Goal: Information Seeking & Learning: Learn about a topic

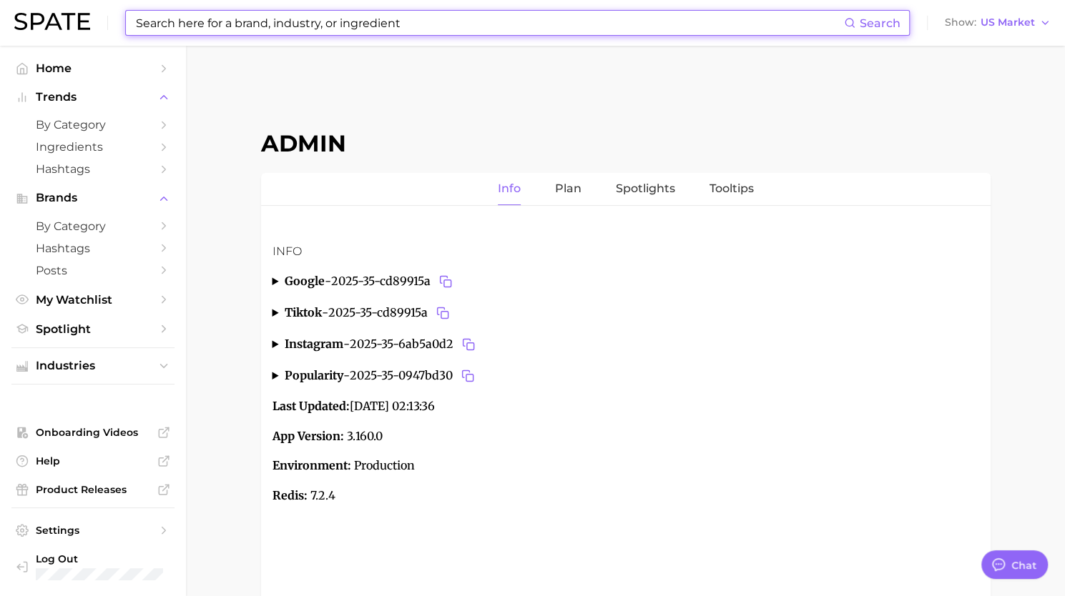
click at [194, 24] on input at bounding box center [488, 23] width 709 height 24
paste input "tonal cosmetics"
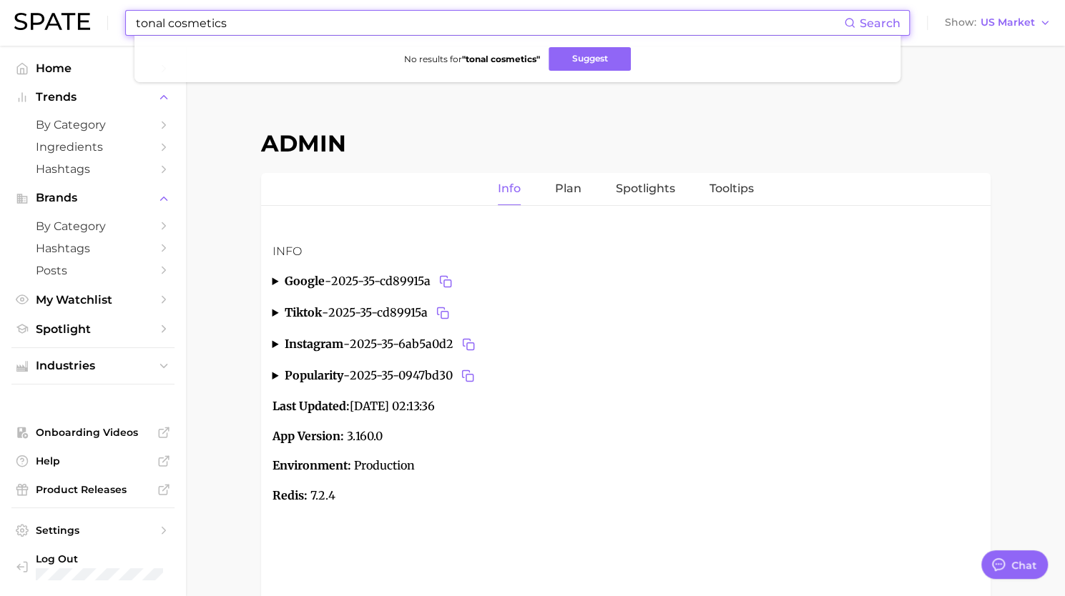
click at [204, 24] on input "tonal cosmetics" at bounding box center [488, 23] width 709 height 24
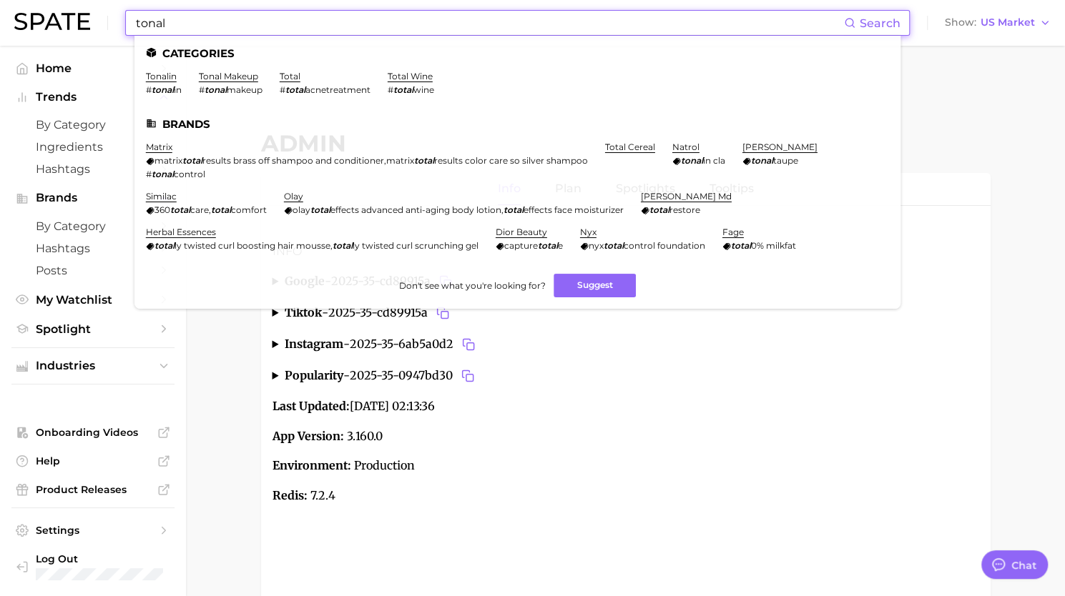
click at [142, 16] on input "tonal" at bounding box center [488, 23] width 709 height 24
paste input "muscle recovery balm"
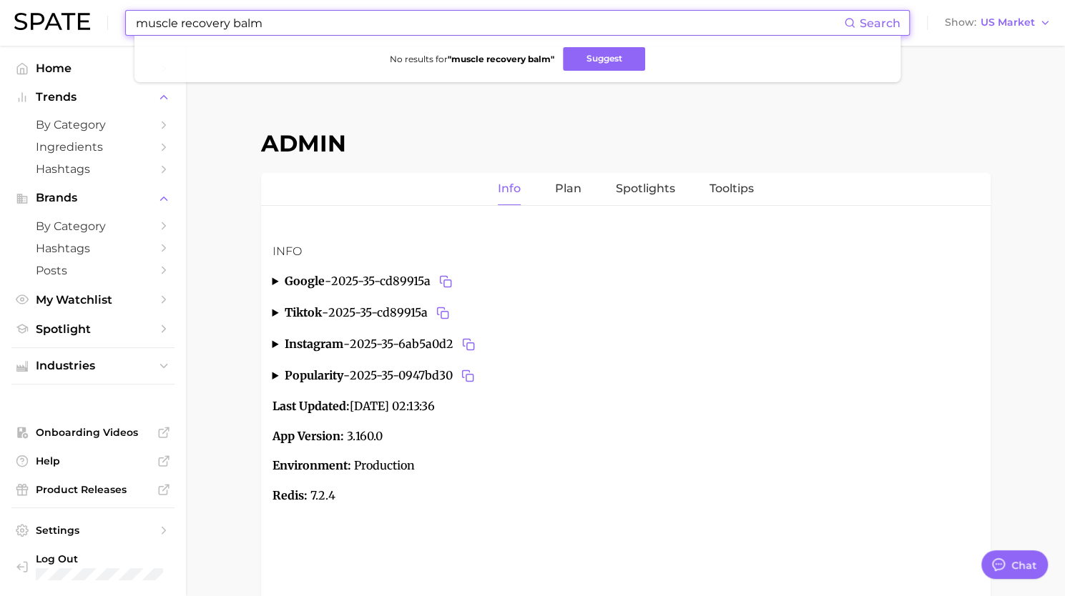
click at [209, 21] on input "muscle recovery balm" at bounding box center [488, 23] width 709 height 24
click at [209, 12] on input "muscle balm" at bounding box center [488, 23] width 709 height 24
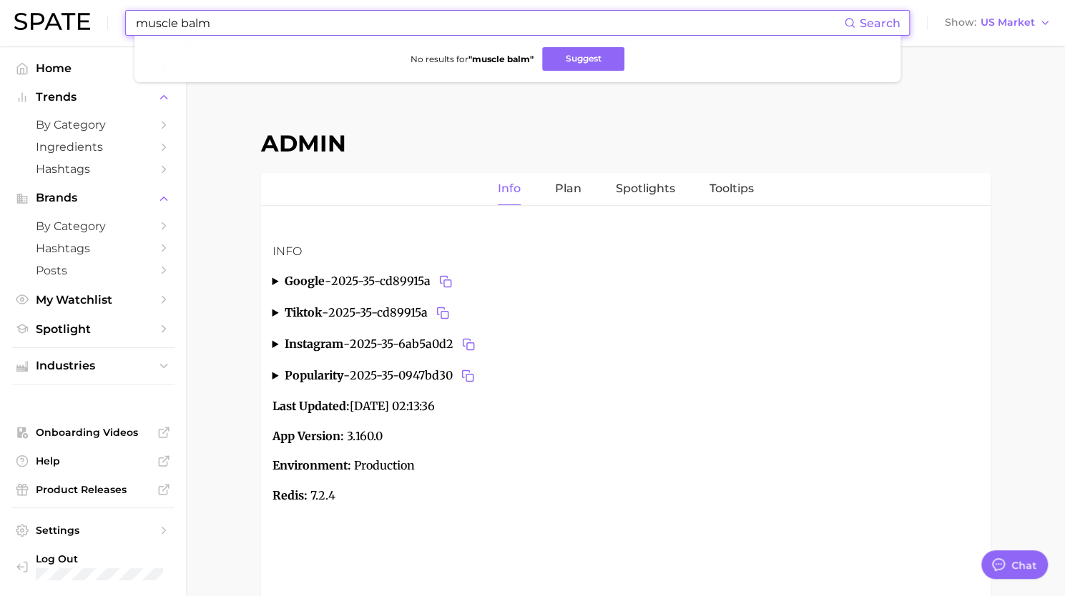
paste input "first aid kit"
click at [192, 24] on input "first aid kit" at bounding box center [488, 23] width 709 height 24
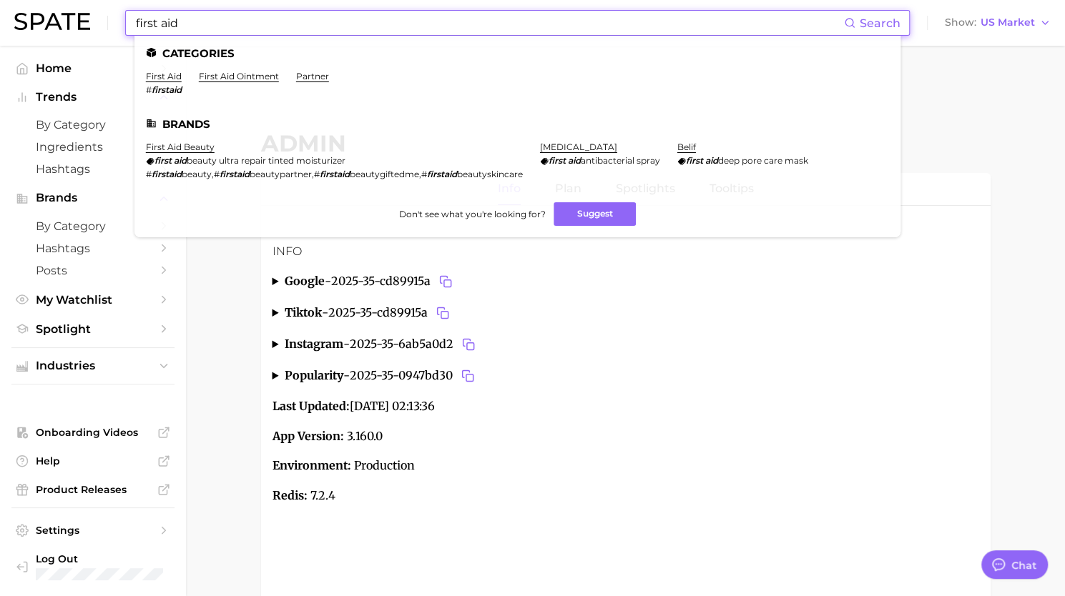
click at [200, 21] on input "first aid" at bounding box center [488, 23] width 709 height 24
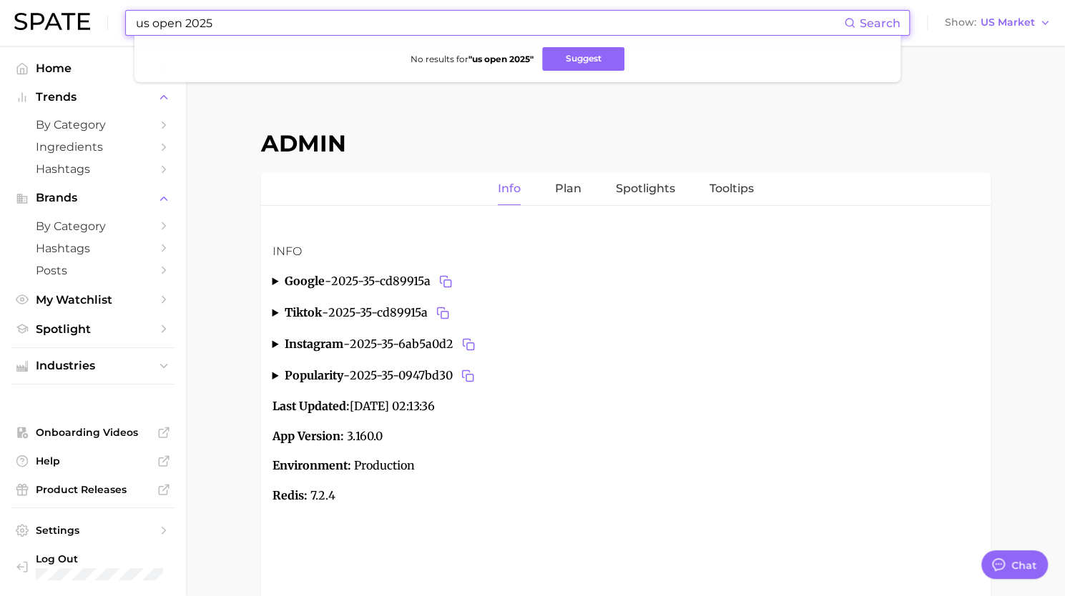
click at [152, 24] on input "us open 2025" at bounding box center [488, 23] width 709 height 24
click at [195, 26] on input "usopen 2025" at bounding box center [488, 23] width 709 height 24
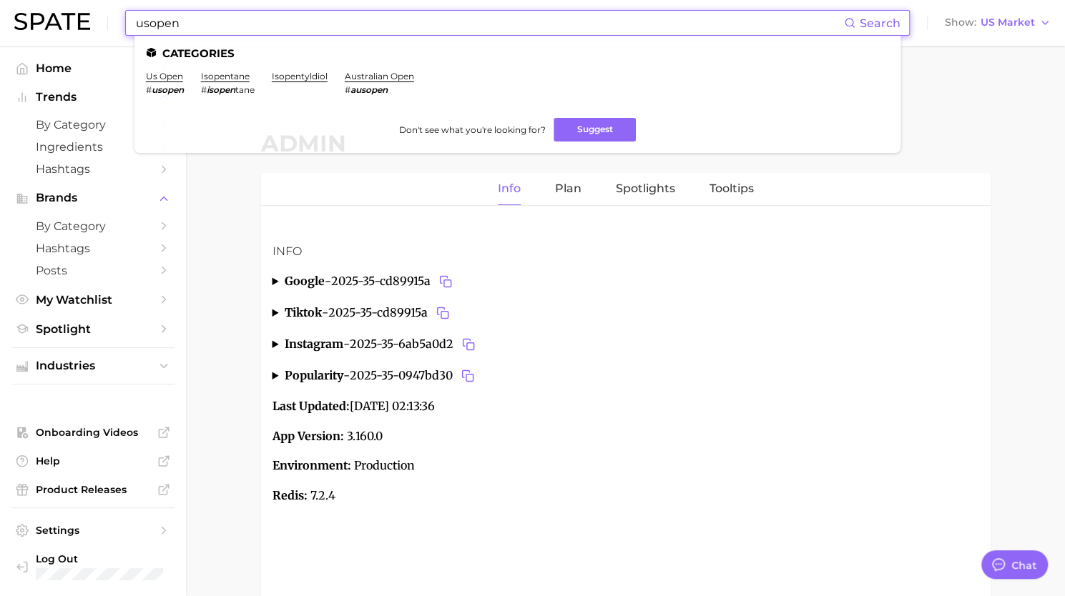
type input "usopen"
drag, startPoint x: 159, startPoint y: 69, endPoint x: 166, endPoint y: 85, distance: 17.9
click at [166, 85] on ul "Categories us open # usopen isopentane # isopen tane isopentyldiol australian o…" at bounding box center [517, 94] width 766 height 117
click at [166, 85] on em "usopen" at bounding box center [168, 89] width 32 height 11
click at [163, 74] on link "us open" at bounding box center [164, 76] width 37 height 11
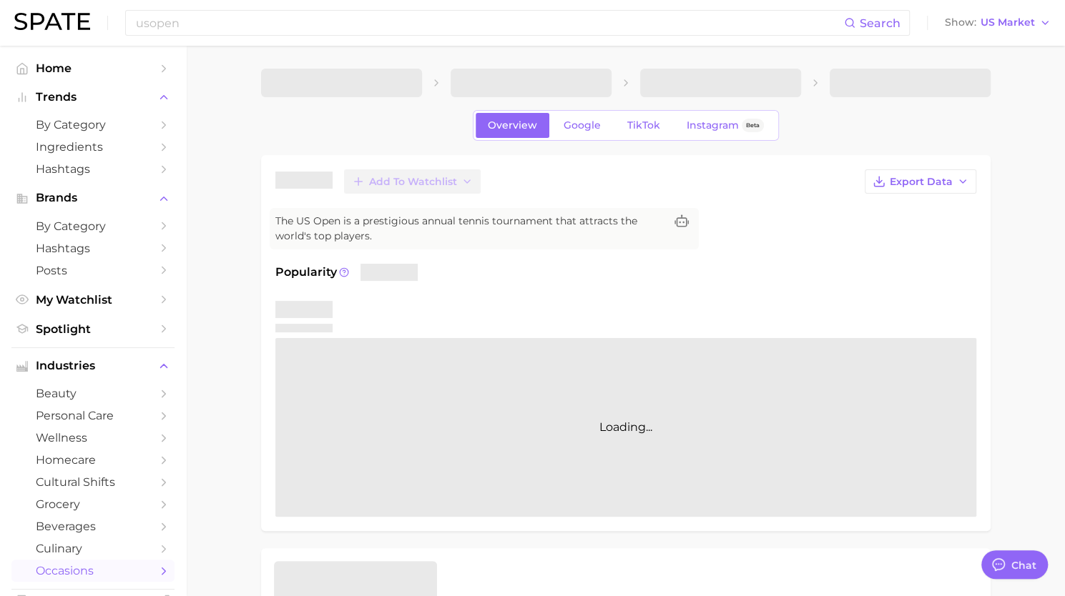
type textarea "x"
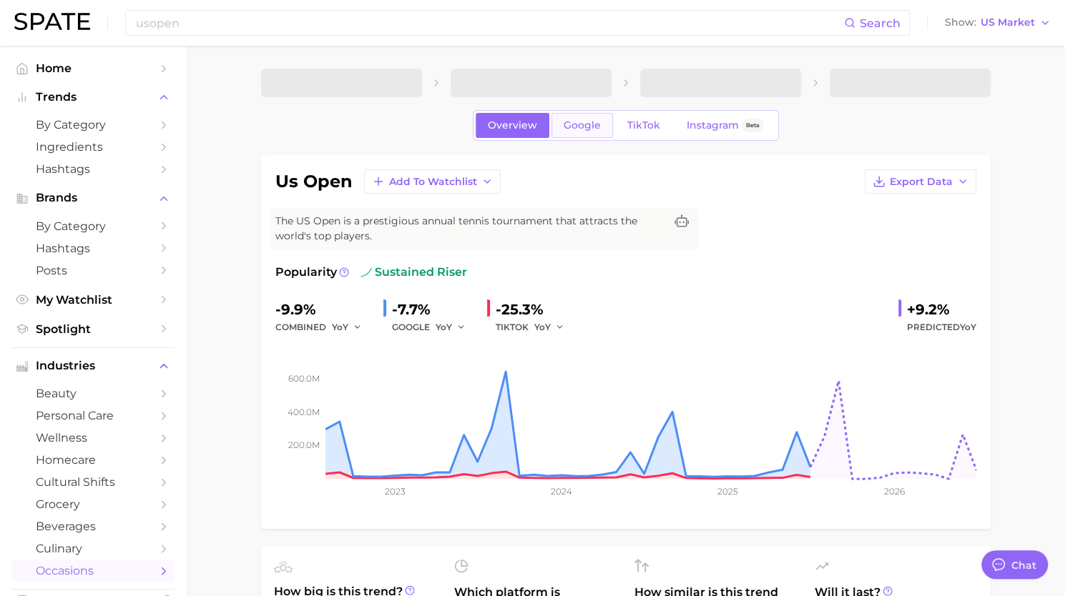
click at [589, 115] on link "Google" at bounding box center [581, 125] width 61 height 25
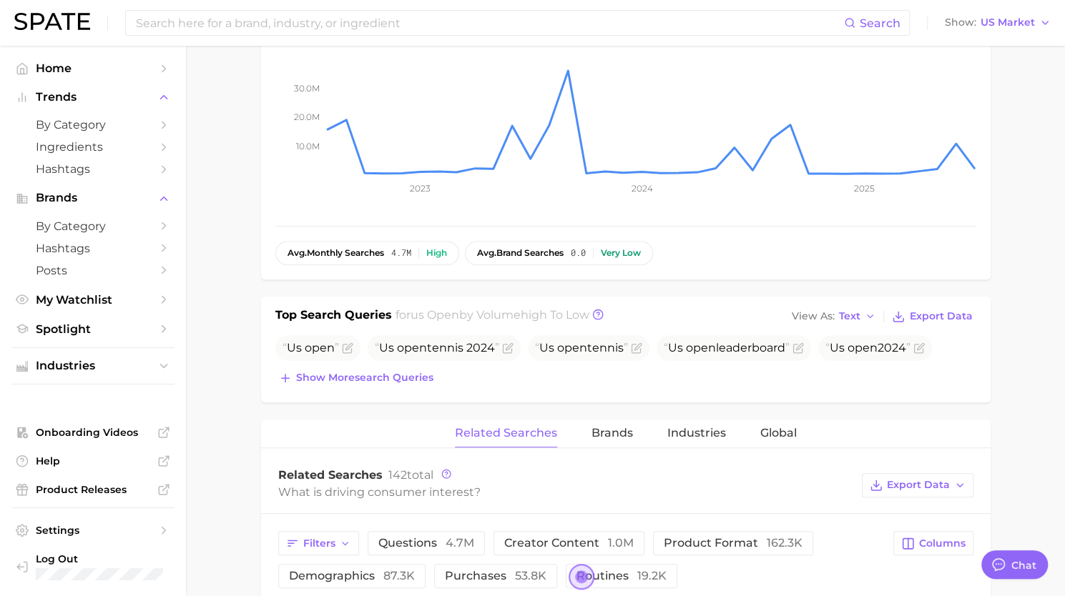
scroll to position [274, 0]
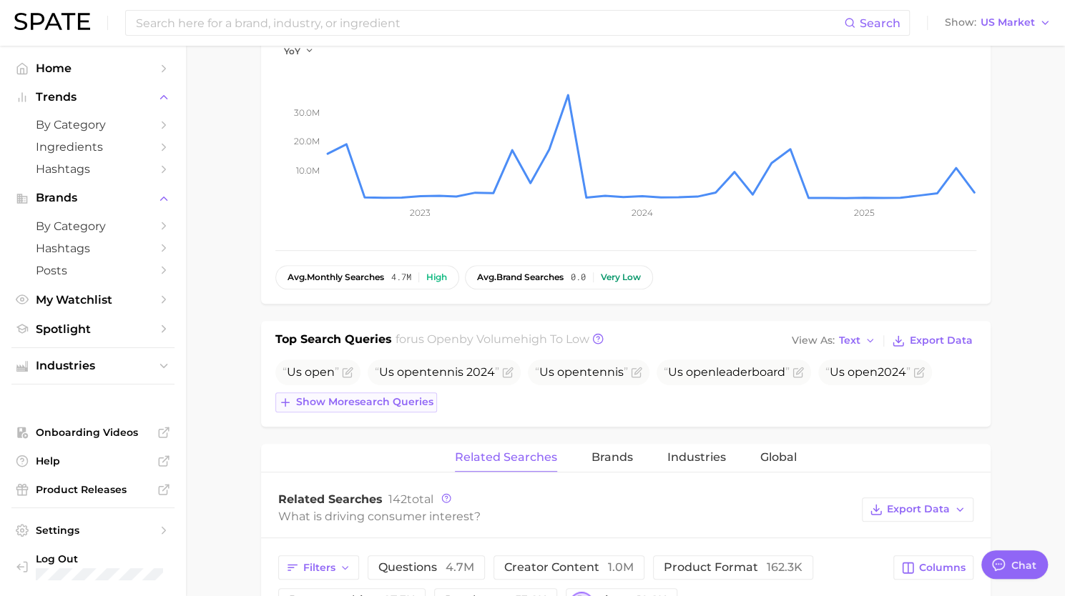
click at [370, 398] on span "Show more search queries" at bounding box center [364, 402] width 137 height 12
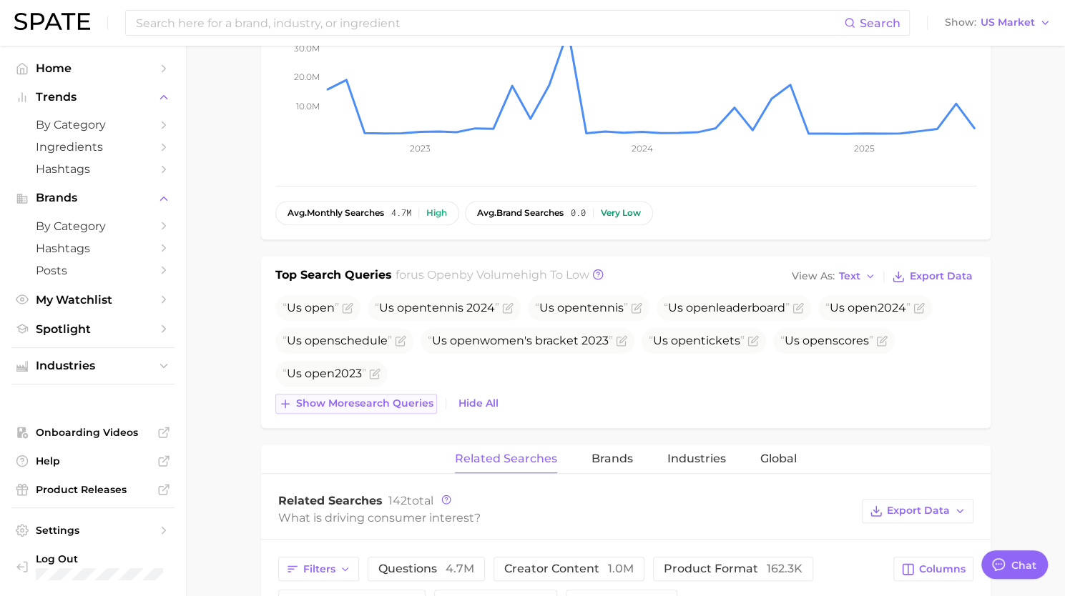
scroll to position [355, 0]
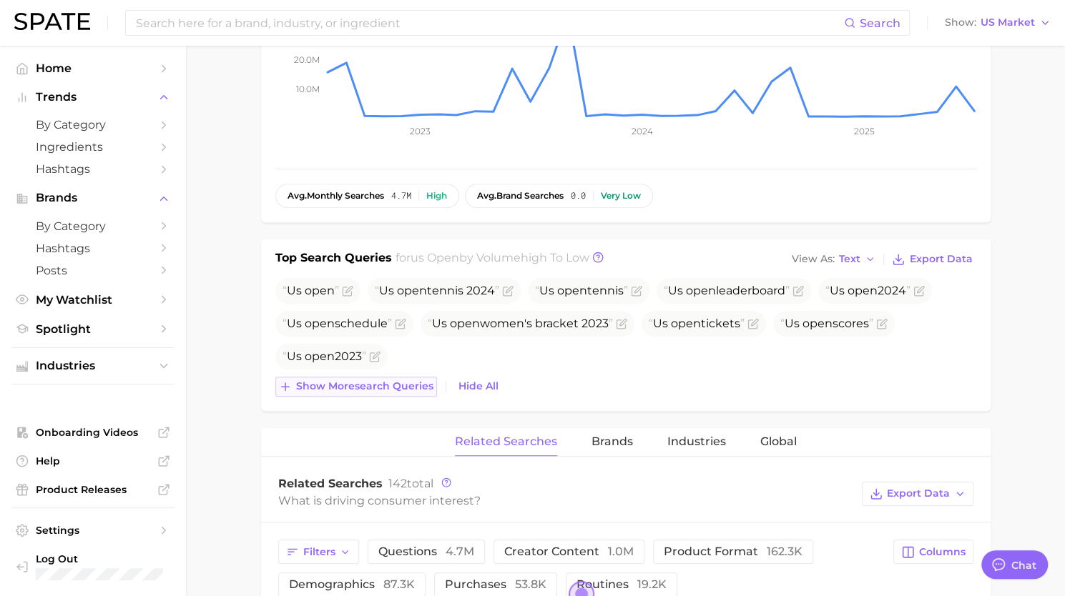
click at [364, 380] on span "Show more search queries" at bounding box center [364, 386] width 137 height 12
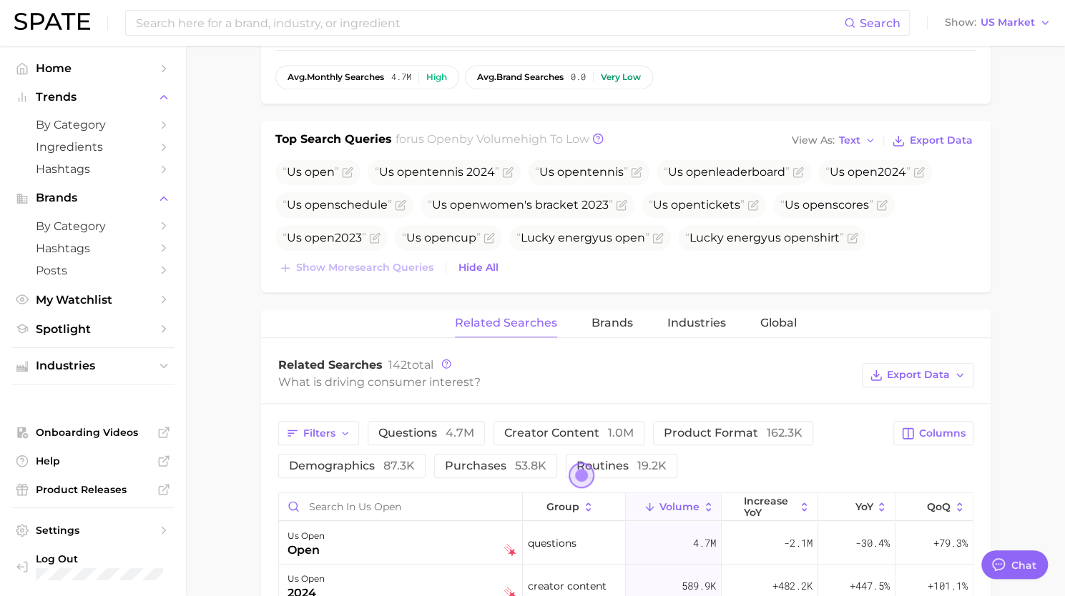
scroll to position [478, 0]
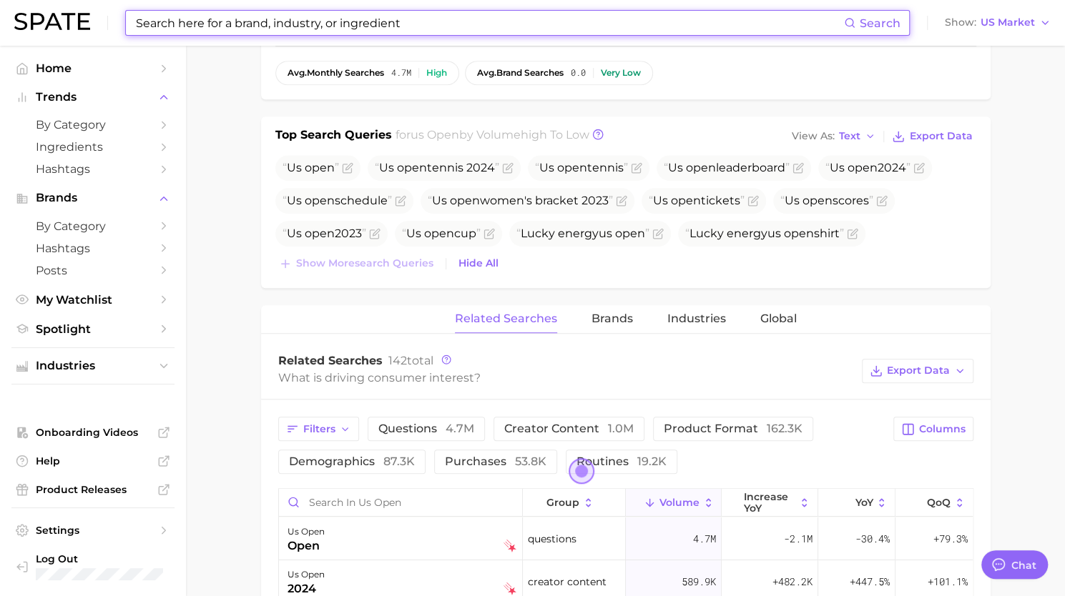
click at [160, 25] on input at bounding box center [488, 23] width 709 height 24
paste input "bath and body work fragrance"
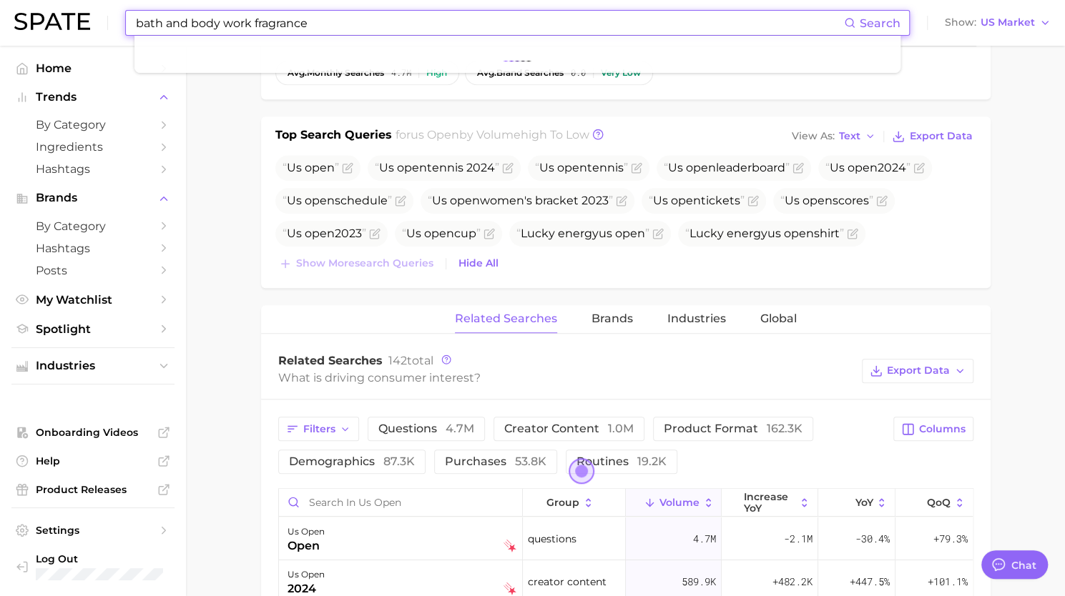
click at [263, 27] on input "bath and body work fragrance" at bounding box center [488, 23] width 709 height 24
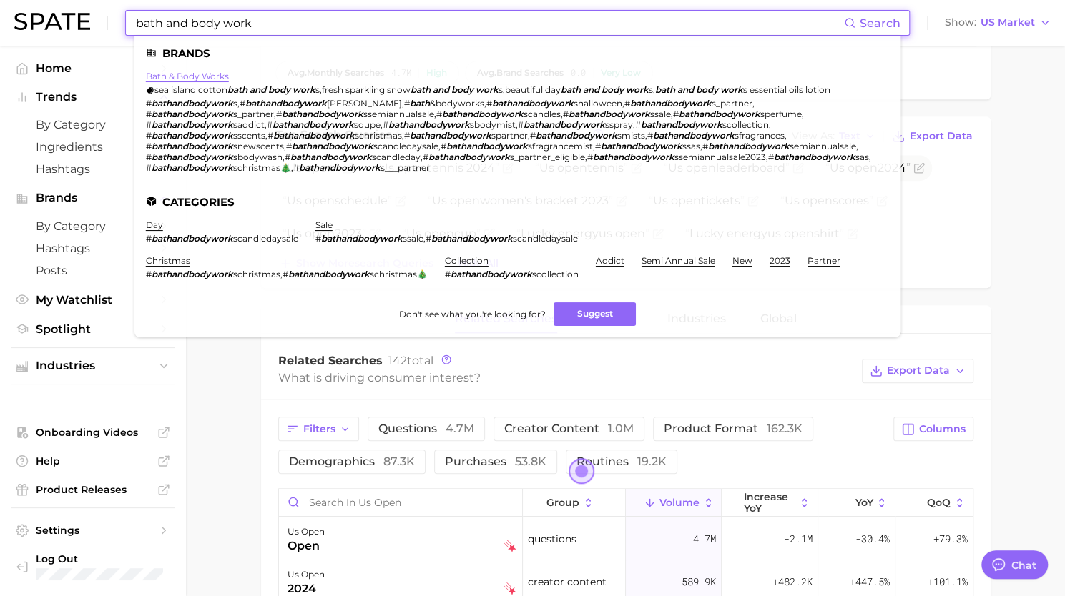
type input "bath and body work"
click at [202, 75] on link "bath & body works" at bounding box center [187, 76] width 83 height 11
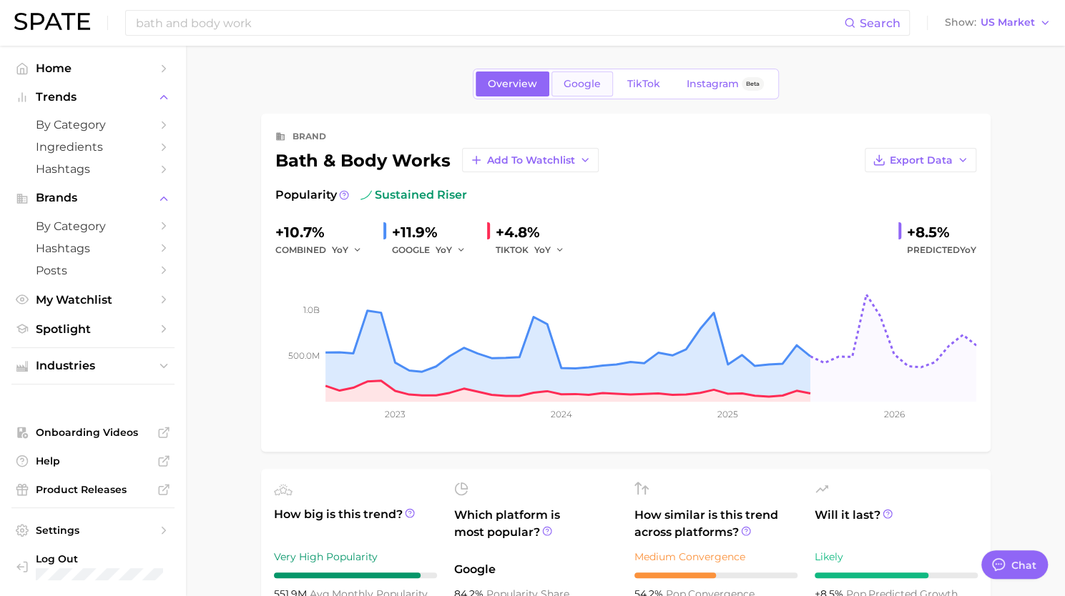
click at [584, 85] on span "Google" at bounding box center [581, 84] width 37 height 12
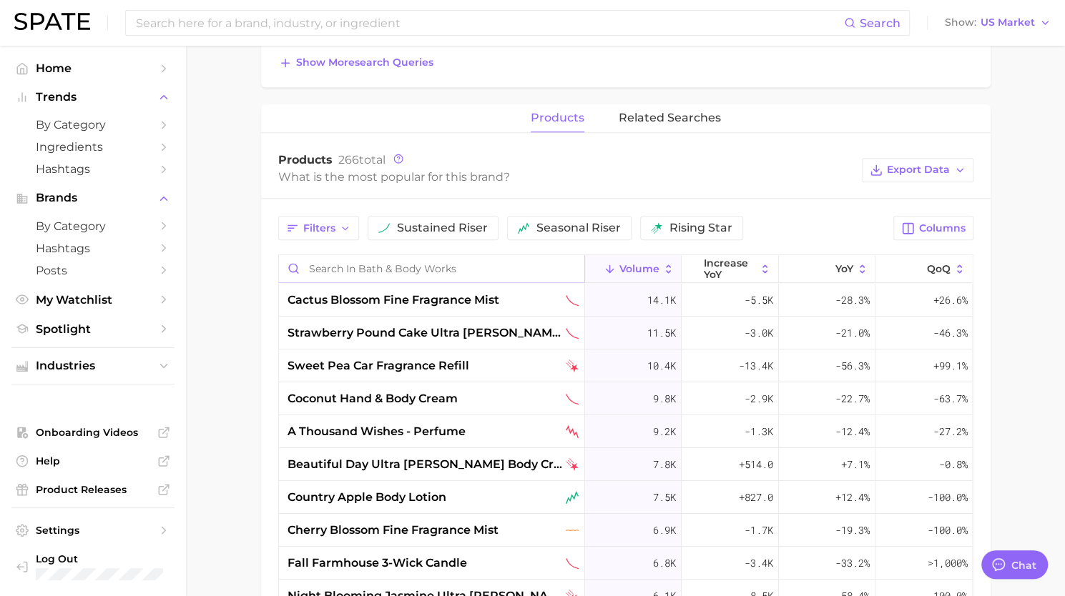
click at [413, 261] on input "Search in bath & body works" at bounding box center [431, 268] width 305 height 27
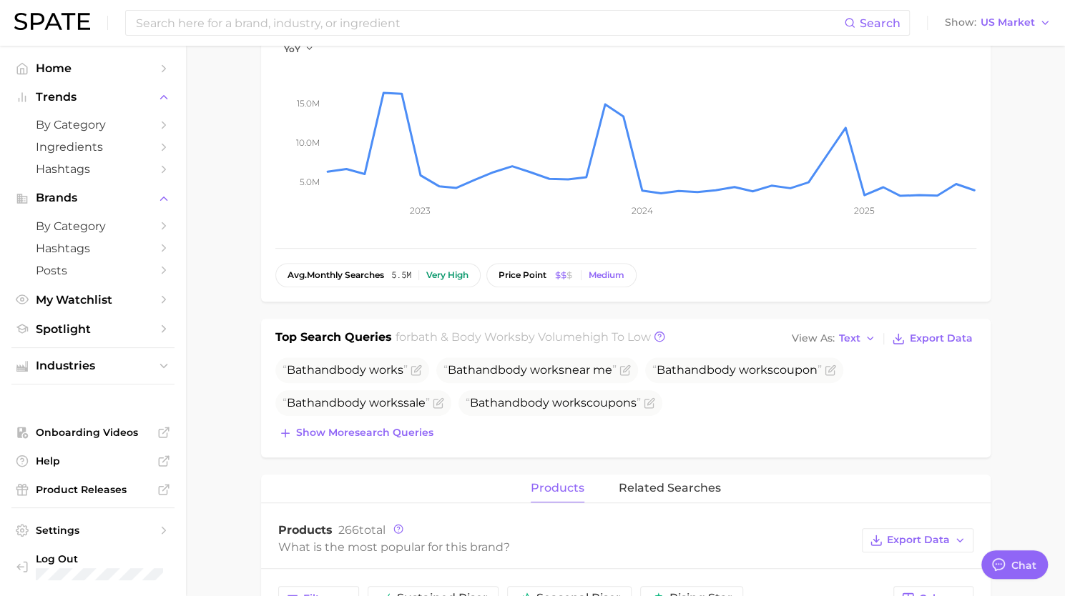
scroll to position [197, 0]
type input "fragr"
click at [377, 428] on span "Show more search queries" at bounding box center [364, 434] width 137 height 12
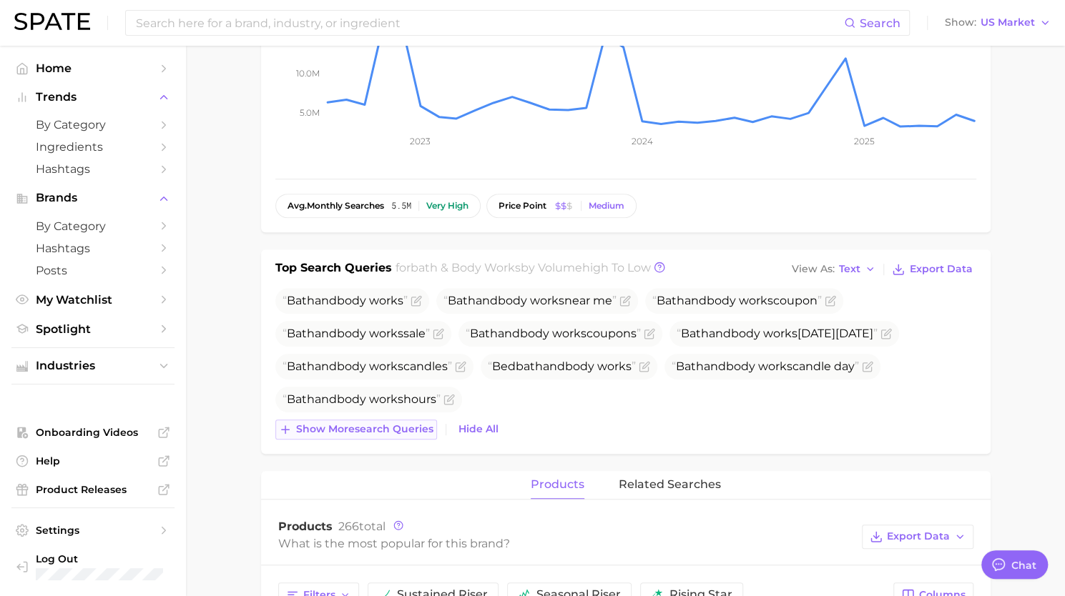
scroll to position [277, 0]
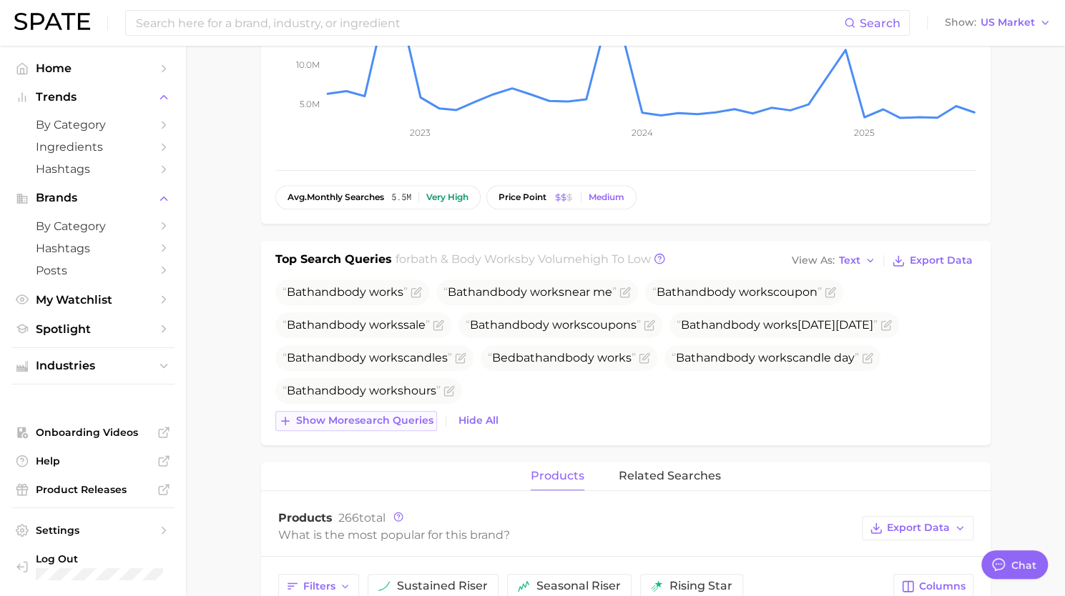
click at [365, 418] on span "Show more search queries" at bounding box center [364, 421] width 137 height 12
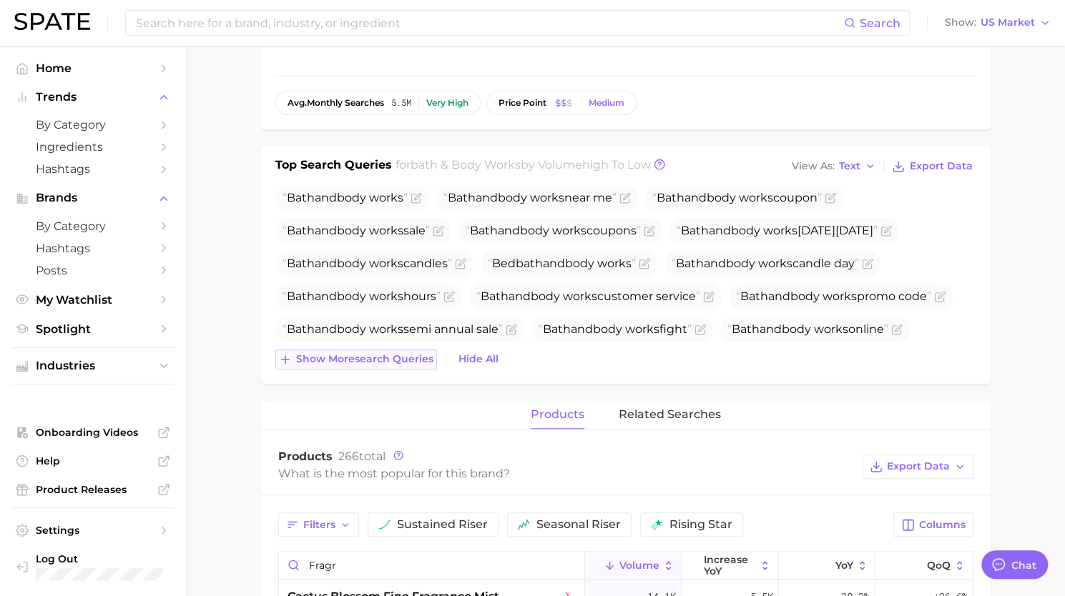
scroll to position [375, 0]
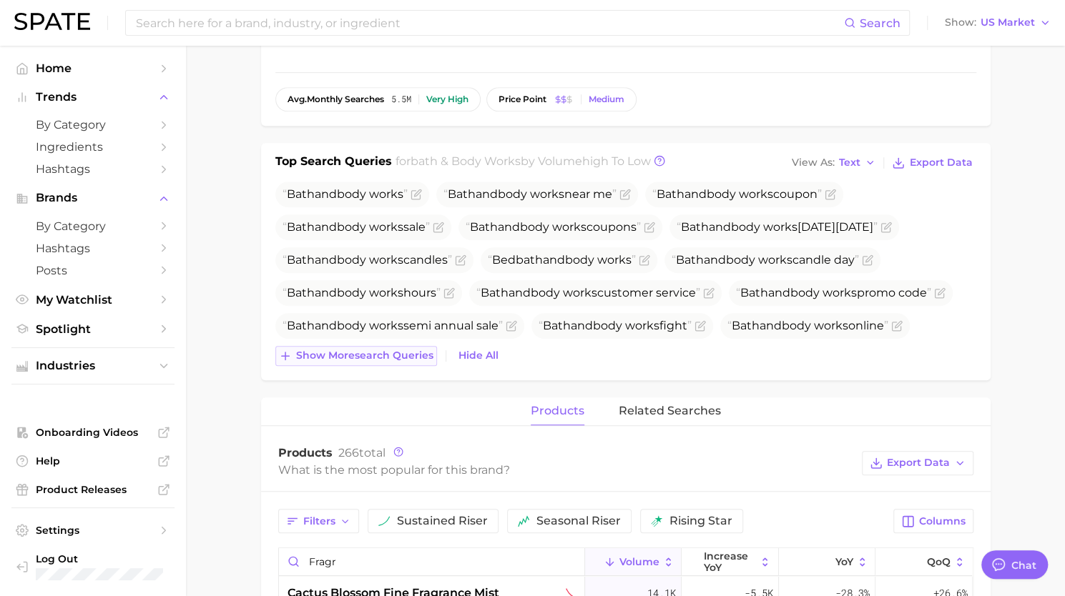
click at [362, 360] on span "Show more search queries" at bounding box center [364, 356] width 137 height 12
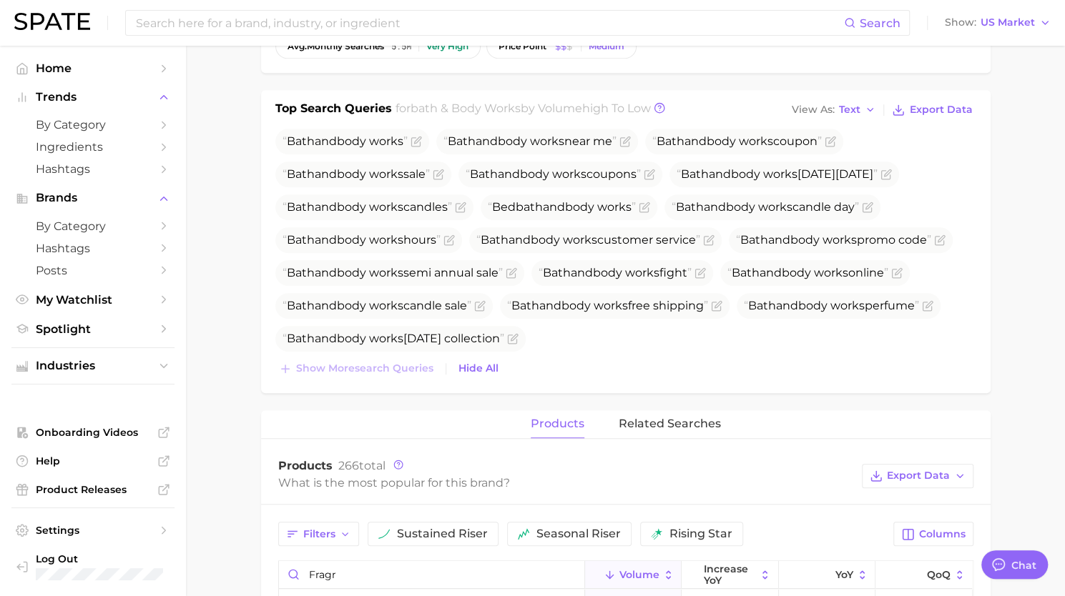
scroll to position [428, 0]
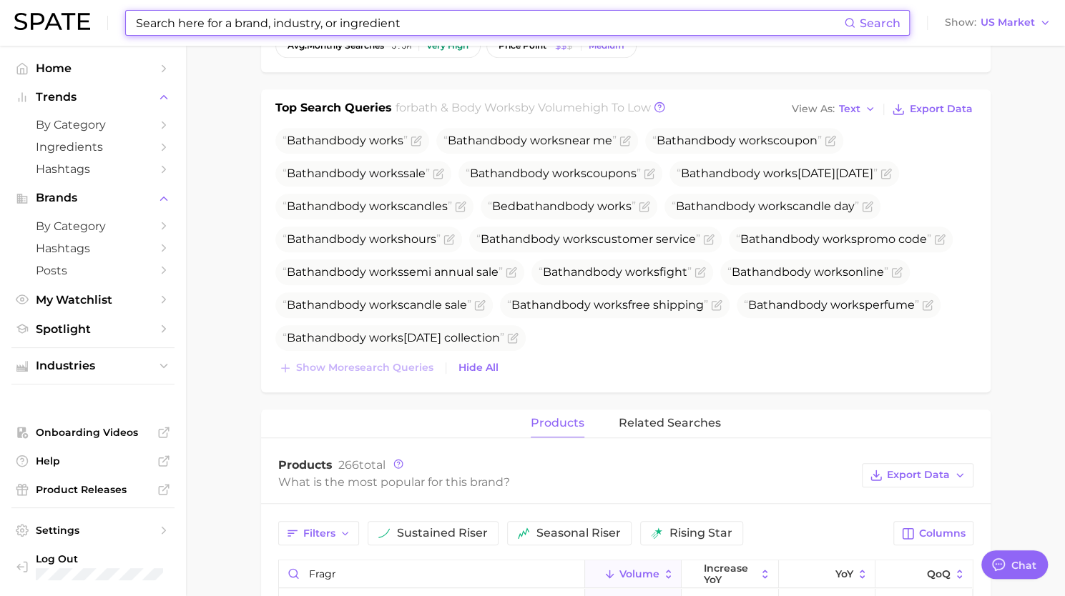
click at [302, 28] on input at bounding box center [488, 23] width 709 height 24
paste input "facial epilator"
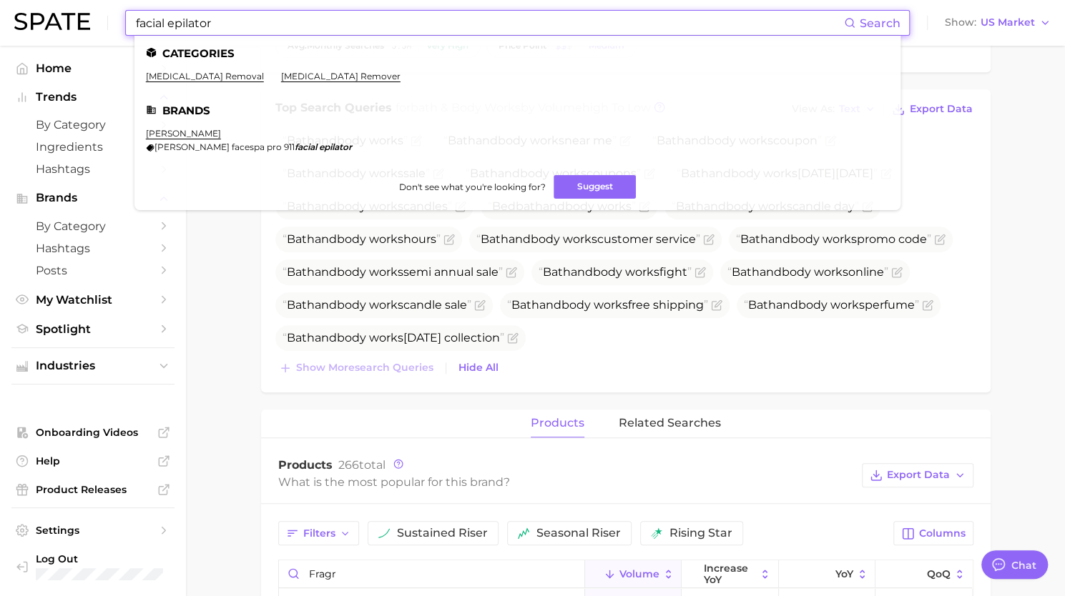
click at [204, 24] on input "facial epilator" at bounding box center [488, 23] width 709 height 24
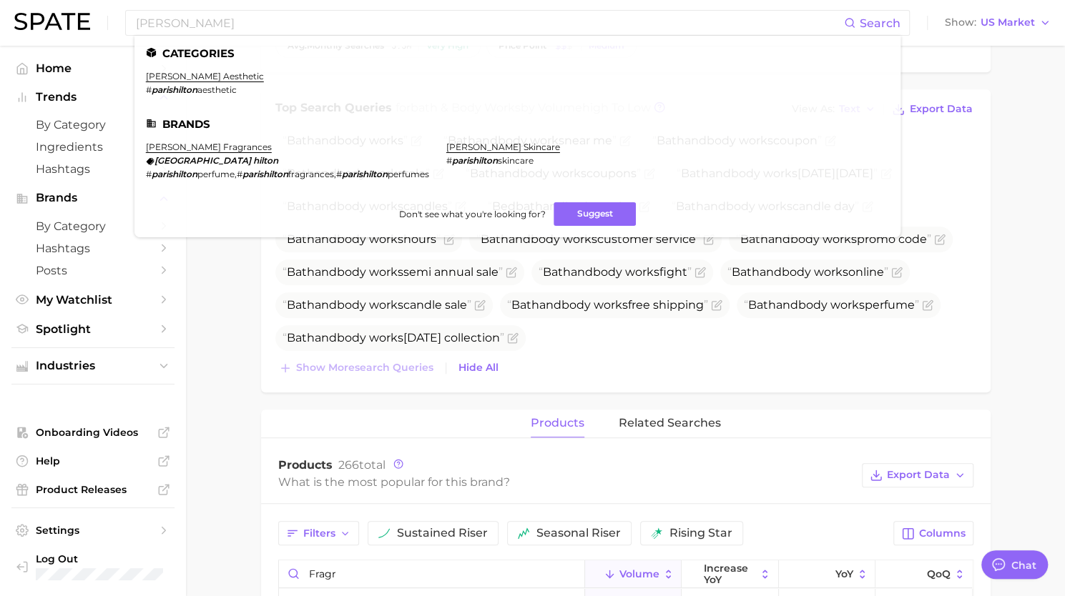
click at [227, 300] on main "Overview Google TikTok Instagram Beta brand bath & body works Add to Watchlist …" at bounding box center [625, 431] width 879 height 1627
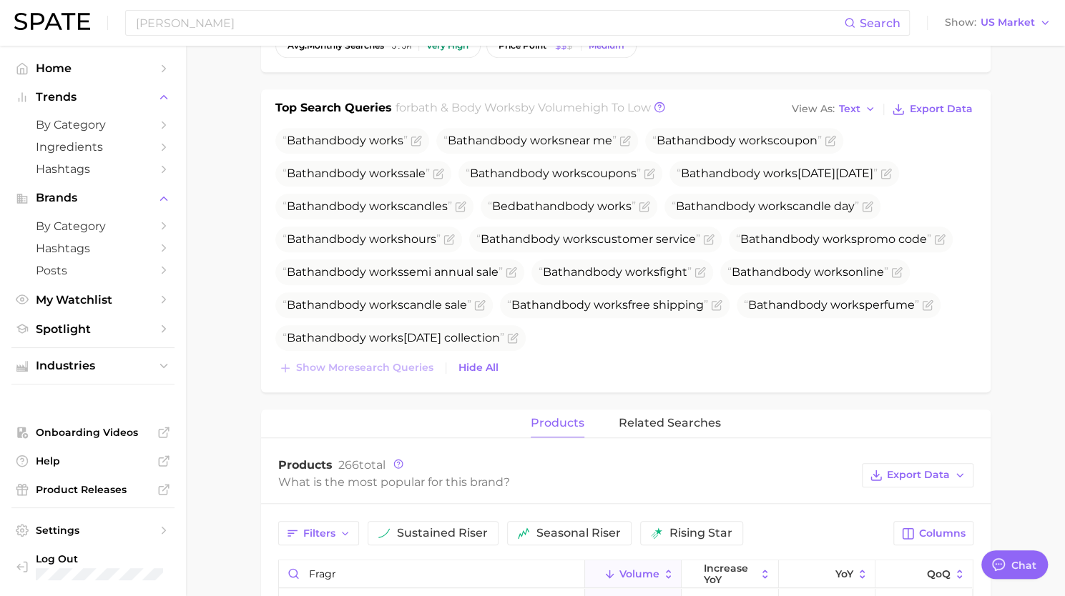
scroll to position [0, 0]
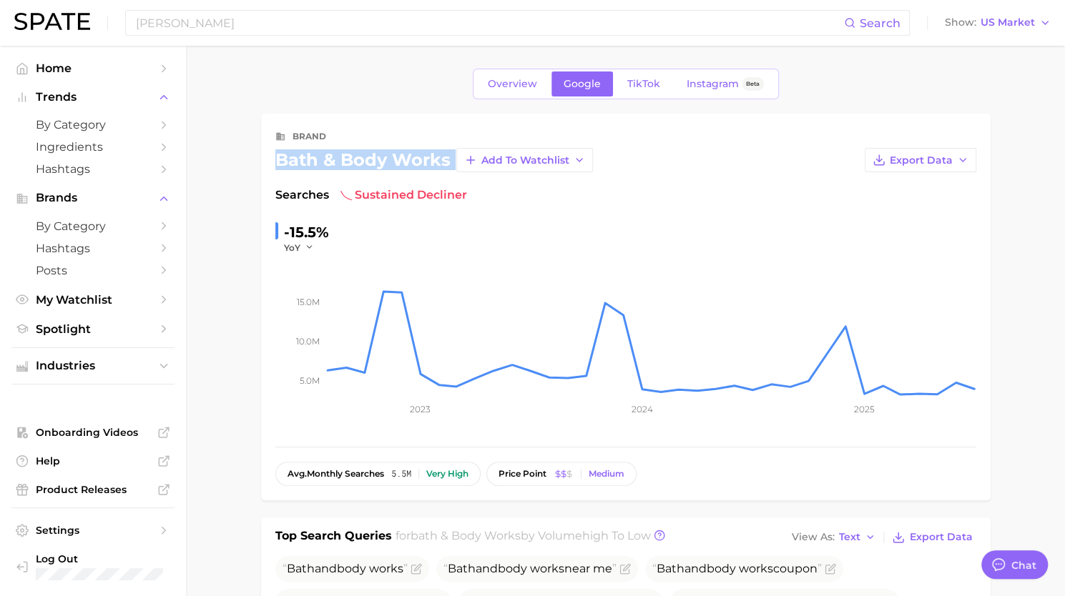
drag, startPoint x: 276, startPoint y: 158, endPoint x: 453, endPoint y: 158, distance: 177.3
click at [453, 158] on div "bath & body works Add to Watchlist Export Data" at bounding box center [625, 160] width 701 height 24
copy div "bath & body works Add to Watchlist Export Data"
click at [167, 26] on input "[PERSON_NAME]" at bounding box center [488, 23] width 709 height 24
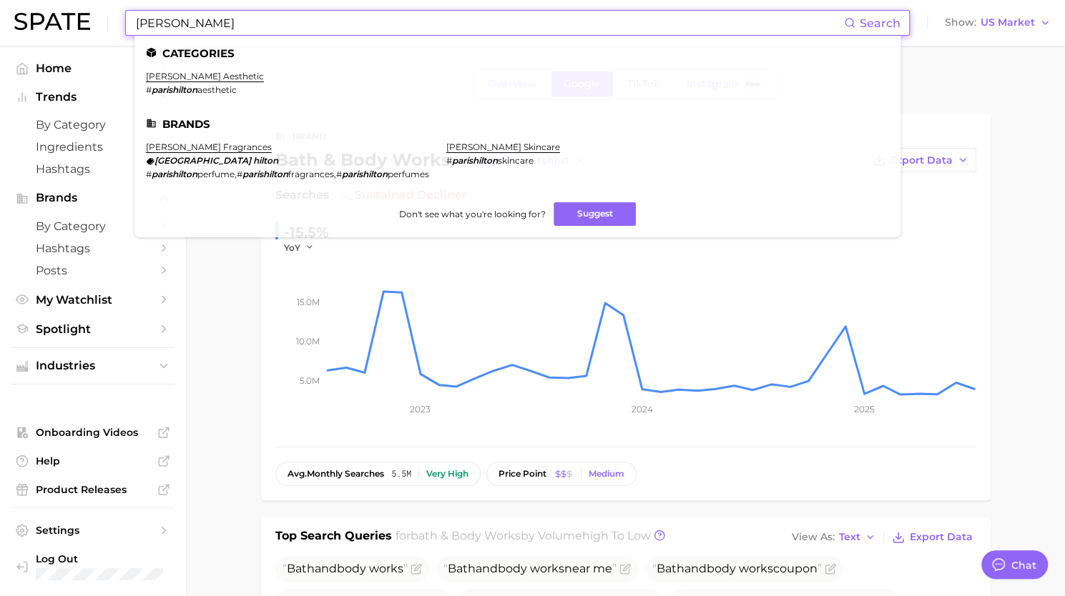
click at [167, 26] on input "[PERSON_NAME]" at bounding box center [488, 23] width 709 height 24
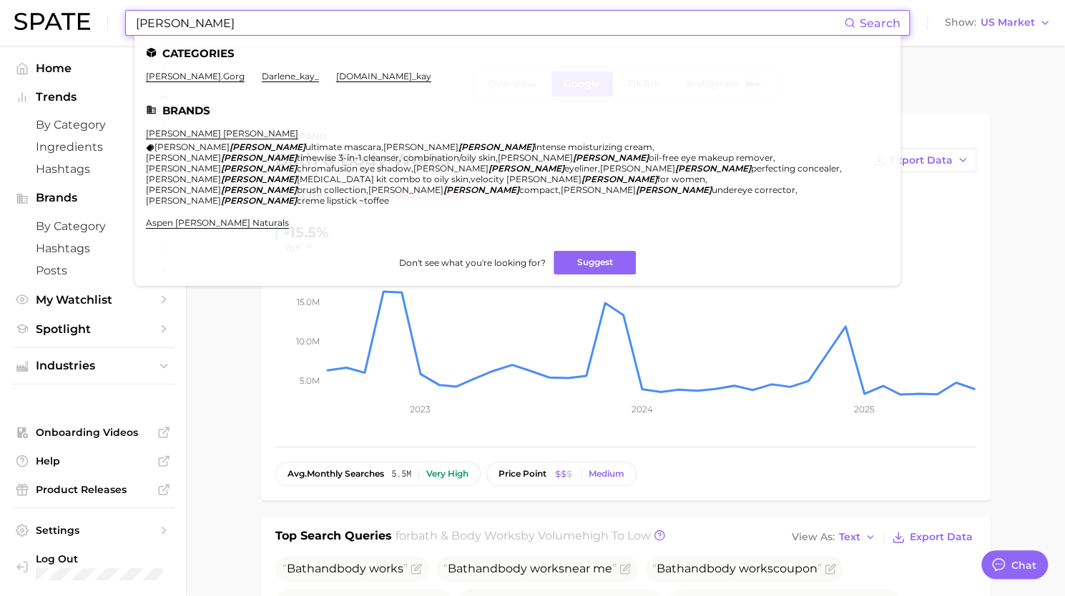
type input "[PERSON_NAME]"
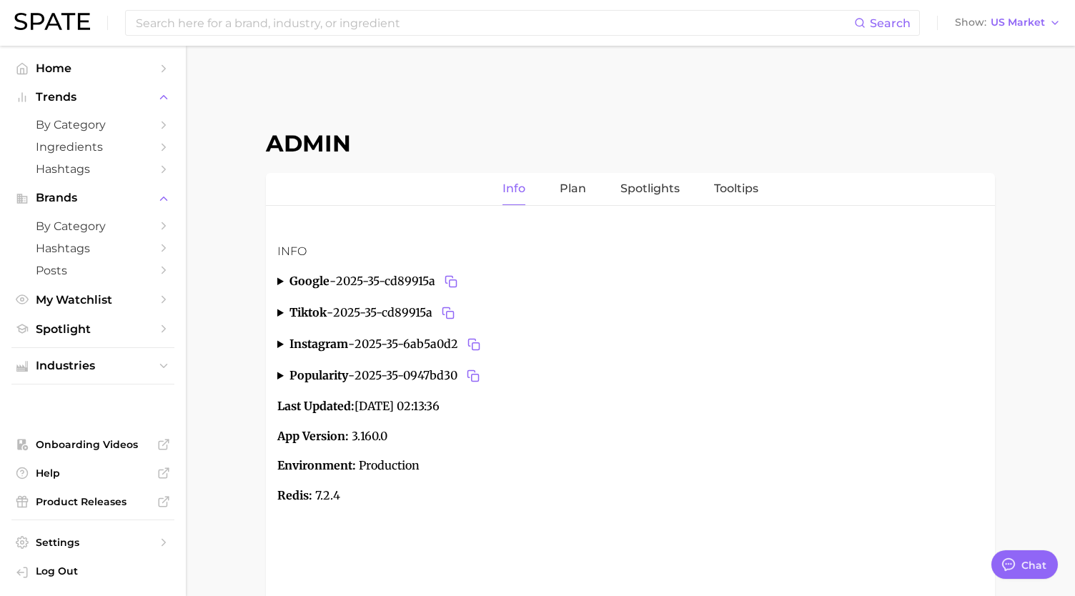
type textarea "x"
